Goal: Task Accomplishment & Management: Use online tool/utility

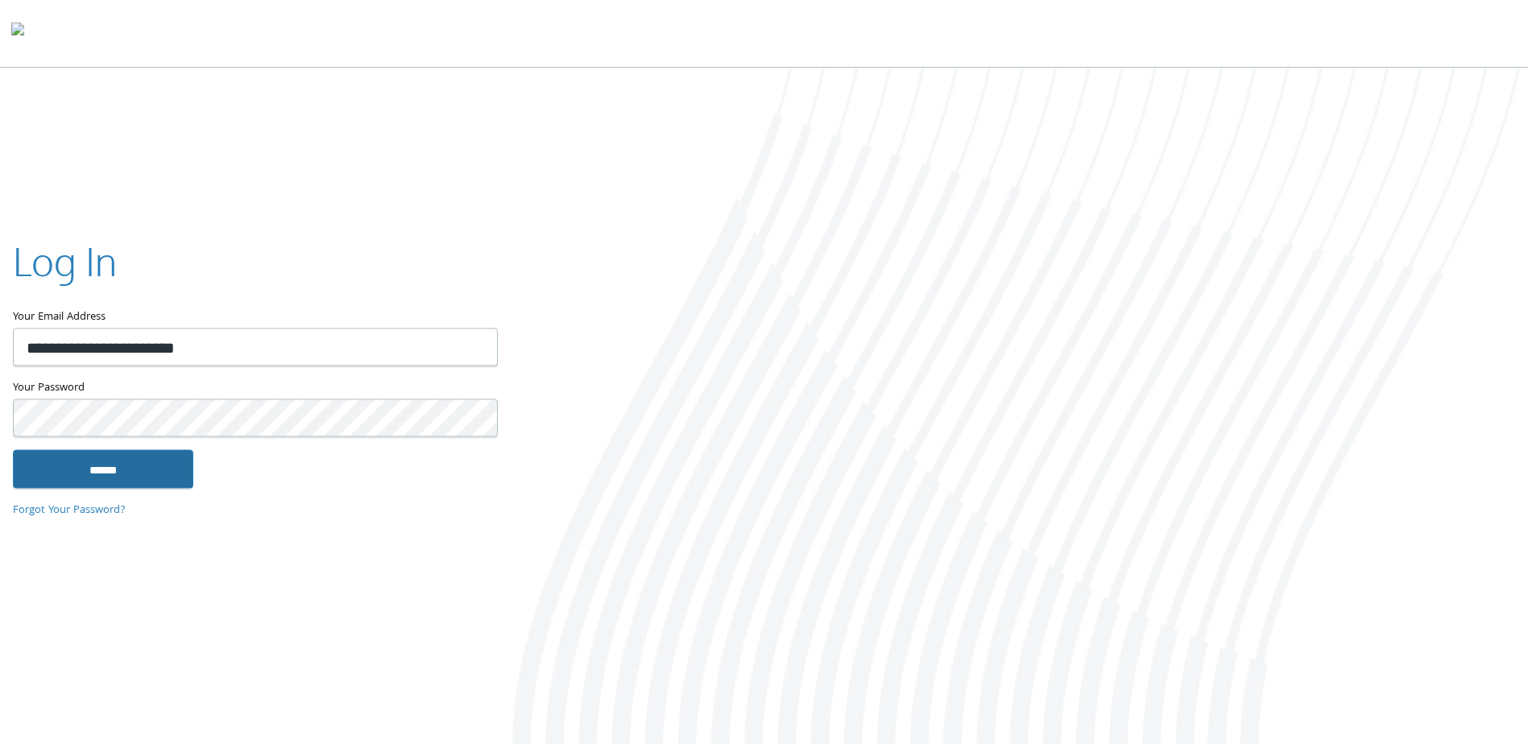
click at [87, 482] on input "******" at bounding box center [103, 469] width 180 height 39
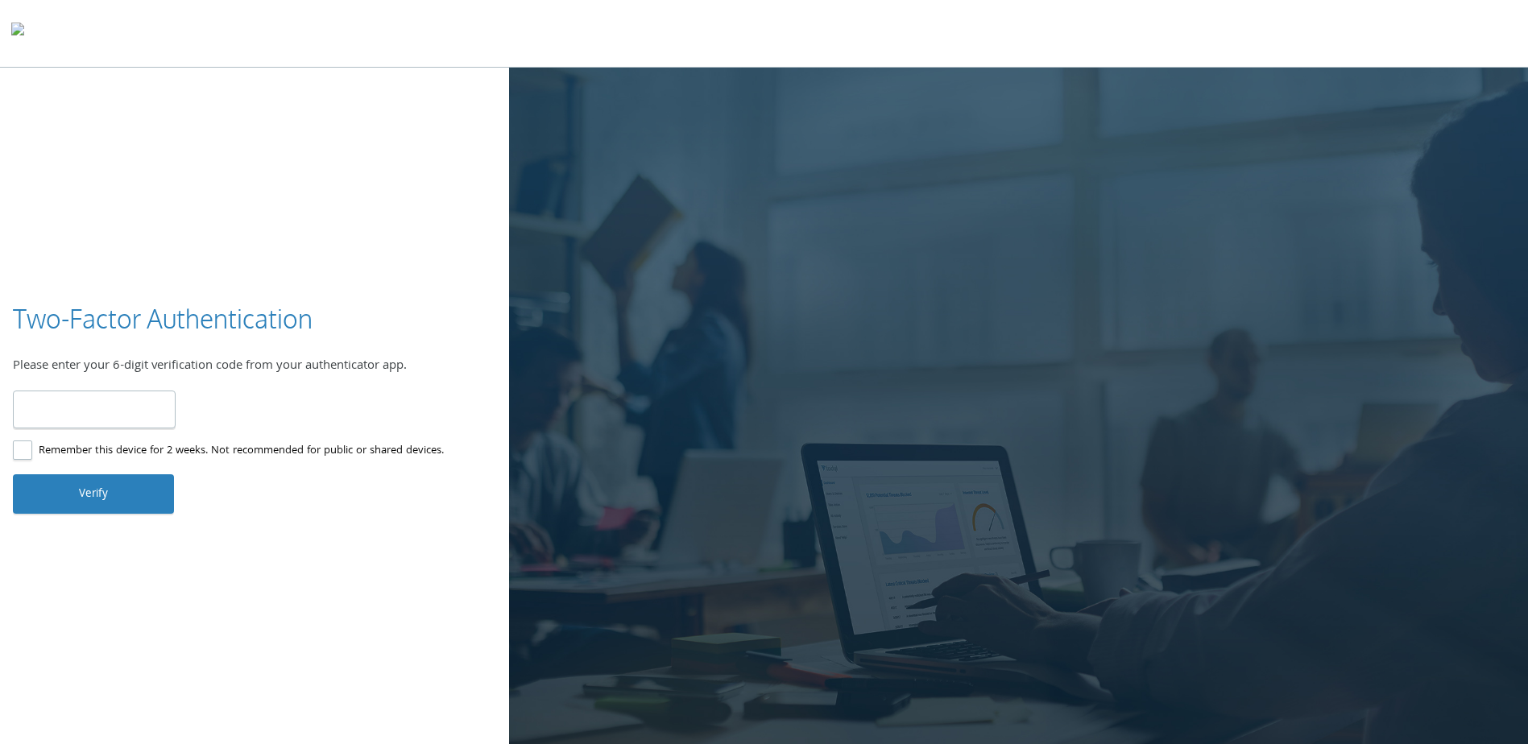
click at [116, 416] on input "number" at bounding box center [94, 410] width 163 height 38
type input "******"
